Goal: Consume media (video, audio): Consume media (video, audio)

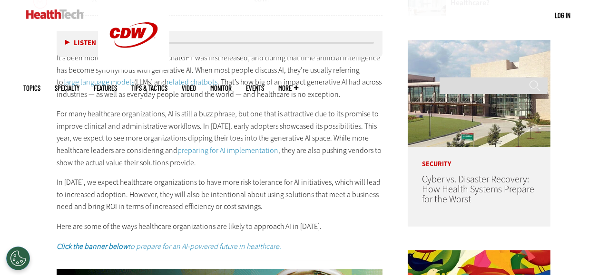
scroll to position [428, 0]
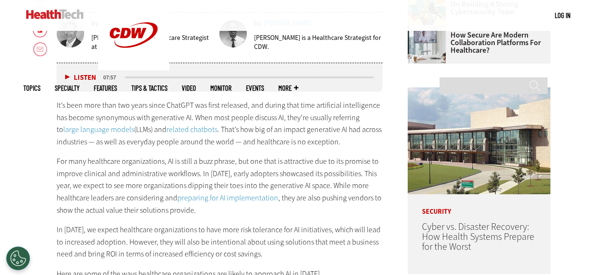
click at [65, 76] on div "Listen Pause" at bounding box center [83, 77] width 38 height 10
click at [67, 75] on button "Listen" at bounding box center [80, 77] width 31 height 7
click at [66, 77] on button "Pause" at bounding box center [79, 77] width 29 height 7
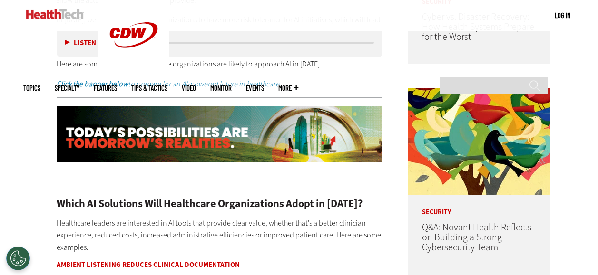
scroll to position [618, 0]
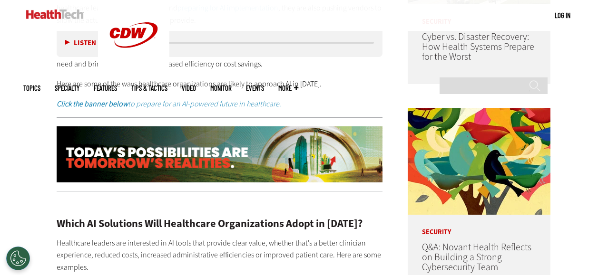
click at [206, 169] on img at bounding box center [220, 154] width 326 height 56
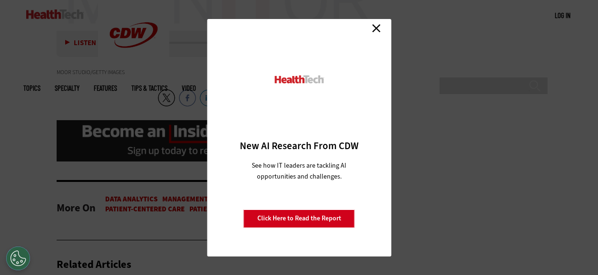
scroll to position [1902, 0]
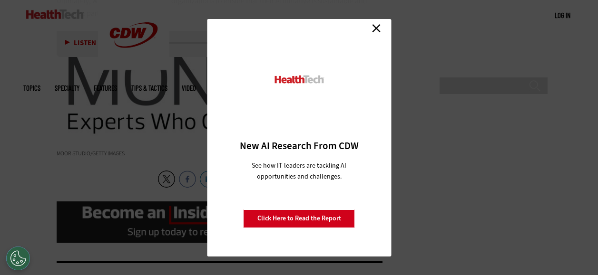
click at [374, 28] on link "Close" at bounding box center [376, 28] width 14 height 14
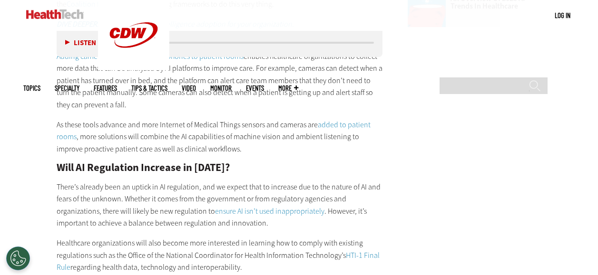
scroll to position [1254, 0]
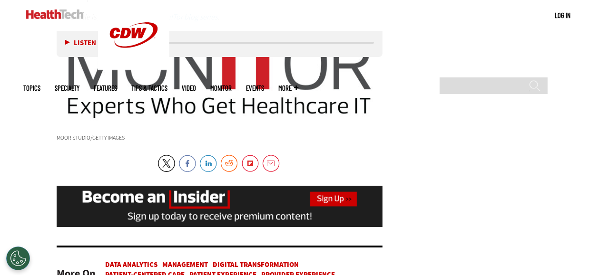
scroll to position [1950, 0]
